Goal: Task Accomplishment & Management: Manage account settings

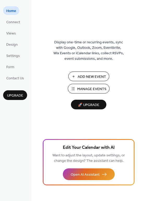
click at [84, 89] on span "Manage Events" at bounding box center [91, 88] width 29 height 5
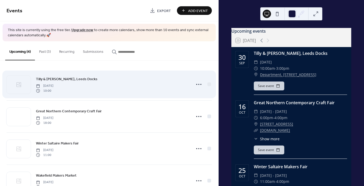
click at [53, 85] on span "[DATE]" at bounding box center [44, 85] width 17 height 5
click at [168, 81] on div "Tilly & Primrose - Fearns, Leeds Docks Tuesday, September 30, 2025 10:00" at bounding box center [112, 84] width 153 height 17
click at [197, 83] on icon at bounding box center [199, 84] width 8 height 8
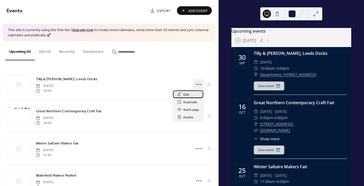
click at [184, 96] on span "Edit" at bounding box center [187, 94] width 6 height 5
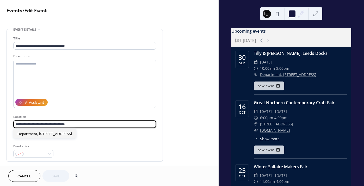
click at [47, 125] on input "**********" at bounding box center [84, 124] width 143 height 8
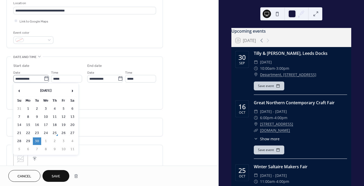
click at [46, 79] on icon at bounding box center [46, 78] width 5 height 5
click at [44, 79] on input "**********" at bounding box center [28, 79] width 31 height 8
click at [74, 91] on span "›" at bounding box center [73, 90] width 8 height 10
click at [73, 91] on span "›" at bounding box center [73, 90] width 8 height 10
click at [22, 148] on td "30" at bounding box center [19, 149] width 8 height 8
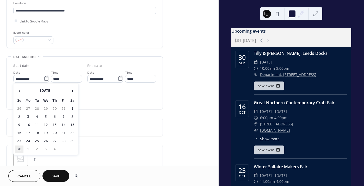
type input "**********"
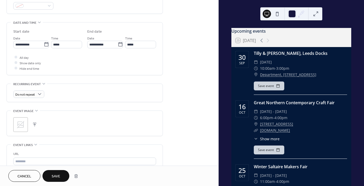
scroll to position [148, 0]
click at [57, 176] on span "Save" at bounding box center [56, 176] width 9 height 5
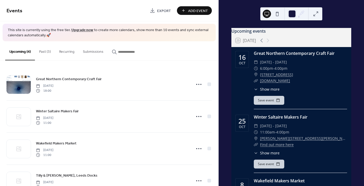
scroll to position [18, 0]
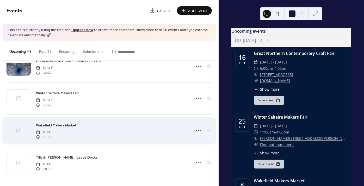
click at [18, 130] on icon at bounding box center [19, 131] width 6 height 6
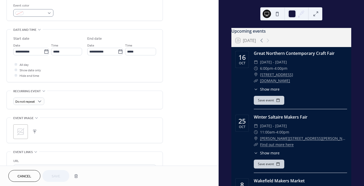
scroll to position [143, 0]
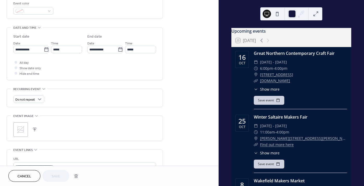
click at [25, 129] on icon at bounding box center [20, 129] width 8 height 8
click at [58, 175] on span "Save" at bounding box center [56, 176] width 9 height 5
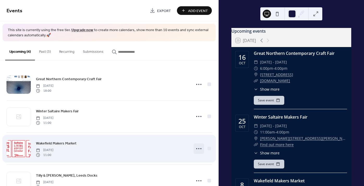
click at [199, 146] on icon at bounding box center [199, 148] width 8 height 8
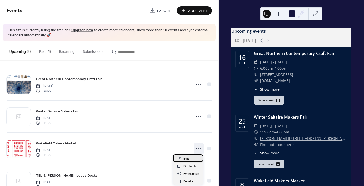
click at [192, 159] on div "Edit" at bounding box center [188, 158] width 30 height 8
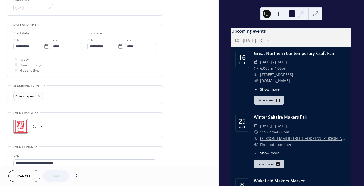
scroll to position [148, 0]
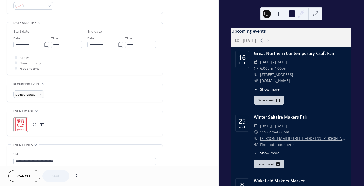
click at [41, 124] on button "button" at bounding box center [41, 124] width 7 height 7
click at [20, 126] on icon at bounding box center [20, 124] width 7 height 7
click at [58, 176] on span "Save" at bounding box center [56, 176] width 9 height 5
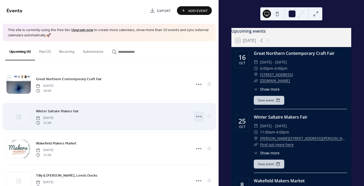
click at [199, 115] on icon at bounding box center [199, 116] width 8 height 8
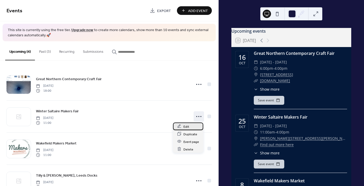
click at [184, 126] on span "Edit" at bounding box center [187, 126] width 6 height 5
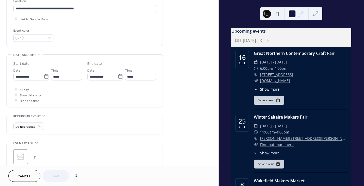
scroll to position [117, 0]
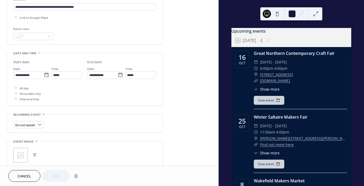
click at [22, 149] on div ";" at bounding box center [20, 155] width 15 height 15
click at [55, 174] on span "Save" at bounding box center [56, 176] width 9 height 5
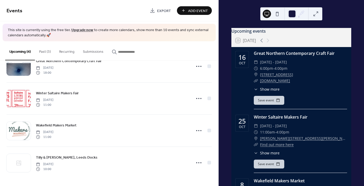
scroll to position [90, 0]
